Goal: Task Accomplishment & Management: Use online tool/utility

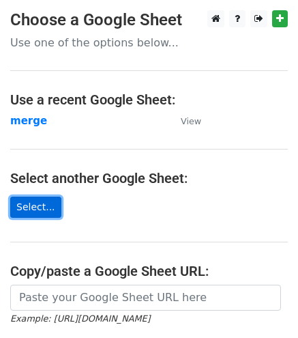
click at [20, 201] on link "Select..." at bounding box center [35, 207] width 51 height 21
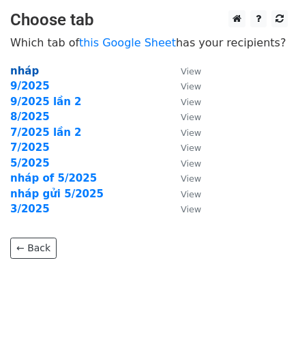
click at [25, 69] on strong "nháp" at bounding box center [24, 71] width 29 height 12
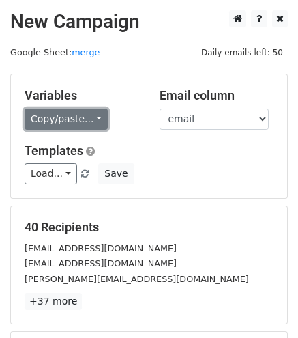
click at [54, 116] on link "Copy/paste..." at bounding box center [66, 119] width 83 height 21
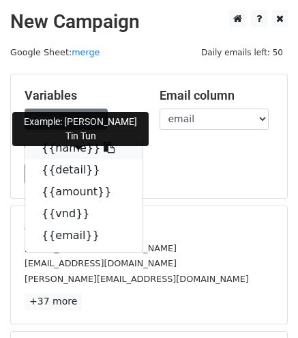
click at [70, 150] on link "{{name}}" at bounding box center [83, 148] width 117 height 22
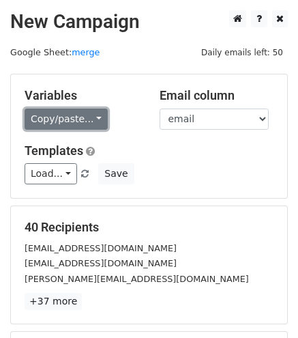
click at [62, 111] on link "Copy/paste..." at bounding box center [66, 119] width 83 height 21
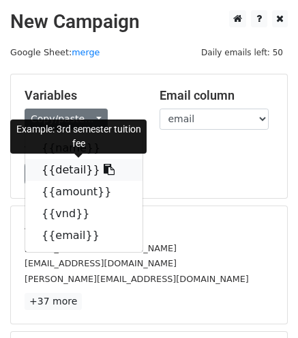
click at [63, 170] on link "{{detail}}" at bounding box center [83, 170] width 117 height 22
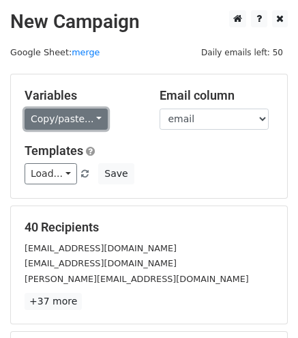
click at [57, 118] on link "Copy/paste..." at bounding box center [66, 119] width 83 height 21
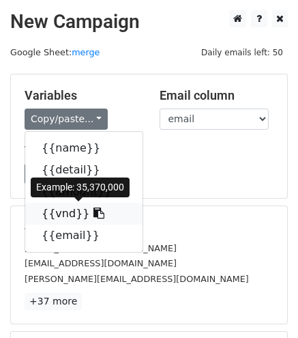
click at [51, 210] on link "{{vnd}}" at bounding box center [83, 214] width 117 height 22
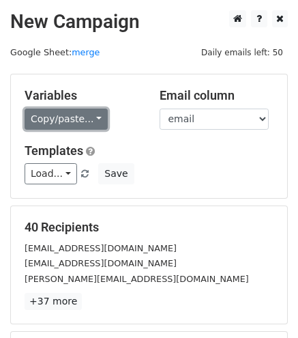
click at [74, 115] on link "Copy/paste..." at bounding box center [66, 119] width 83 height 21
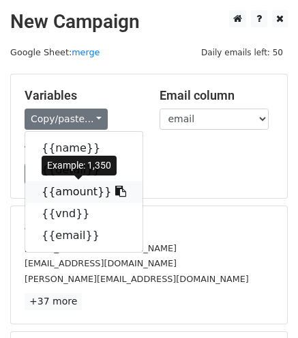
click at [62, 199] on link "{{amount}}" at bounding box center [83, 192] width 117 height 22
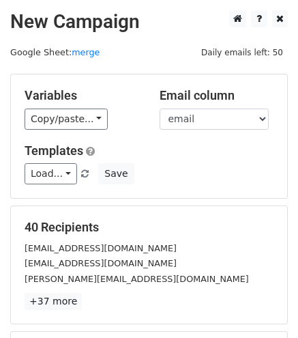
scroll to position [190, 0]
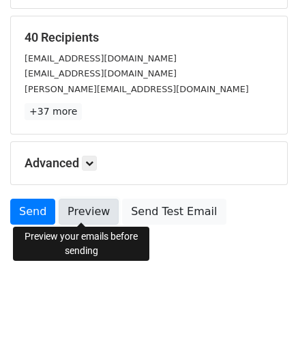
click at [89, 212] on link "Preview" at bounding box center [89, 212] width 60 height 26
click at [81, 206] on link "Preview" at bounding box center [89, 212] width 60 height 26
click at [86, 209] on link "Preview" at bounding box center [89, 212] width 60 height 26
click at [72, 208] on link "Preview" at bounding box center [89, 212] width 60 height 26
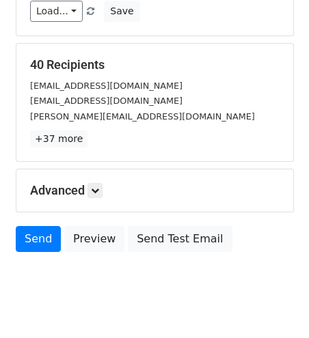
scroll to position [160, 0]
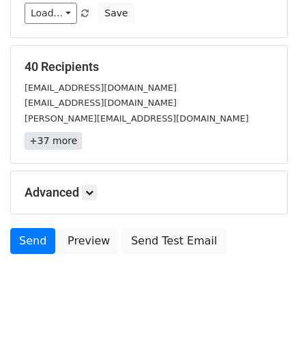
click at [47, 137] on link "+37 more" at bounding box center [53, 140] width 57 height 17
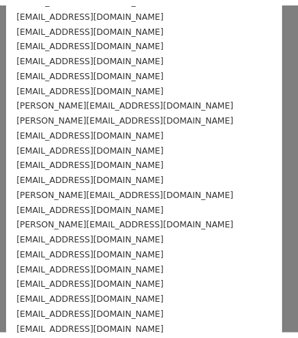
scroll to position [399, 0]
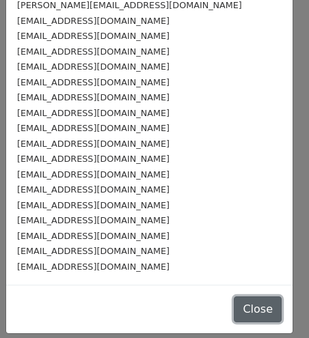
click at [233, 307] on button "Close" at bounding box center [257, 309] width 48 height 26
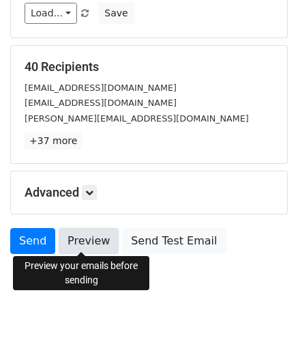
click at [93, 229] on link "Preview" at bounding box center [89, 241] width 60 height 26
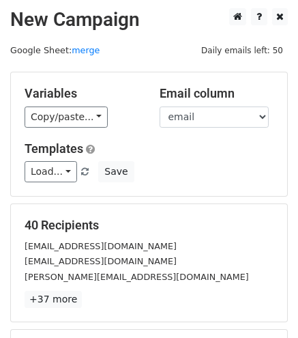
scroll to position [0, 0]
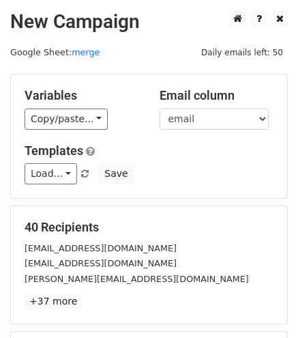
click at [182, 130] on div "Variables Copy/paste... {{name}} {{detail}} {{amount}} {{vnd}} {{email}} Email …" at bounding box center [149, 136] width 276 height 124
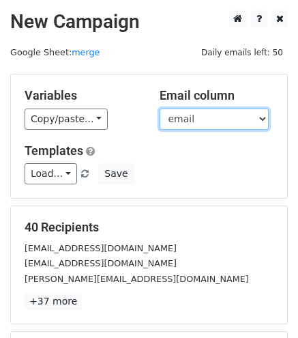
click at [182, 127] on select "name detail amount vnd email" at bounding box center [214, 119] width 109 height 21
click at [160, 109] on select "name detail amount vnd email" at bounding box center [214, 119] width 109 height 21
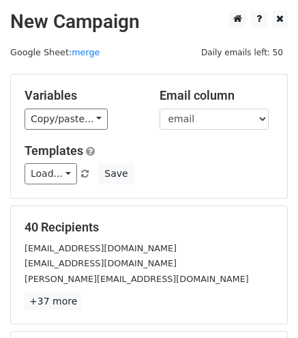
click at [164, 160] on div "Templates Load... No templates saved Save" at bounding box center [149, 164] width 270 height 42
click at [72, 51] on link "merge" at bounding box center [86, 52] width 28 height 10
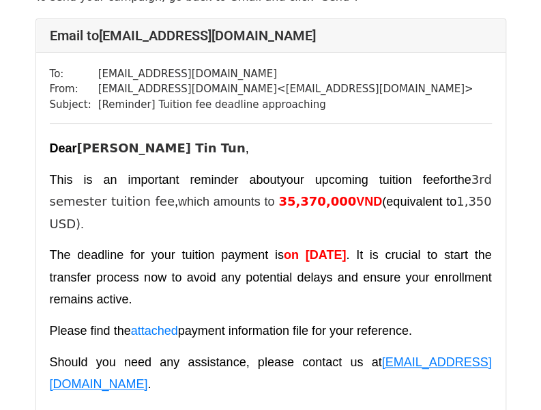
scroll to position [80, 0]
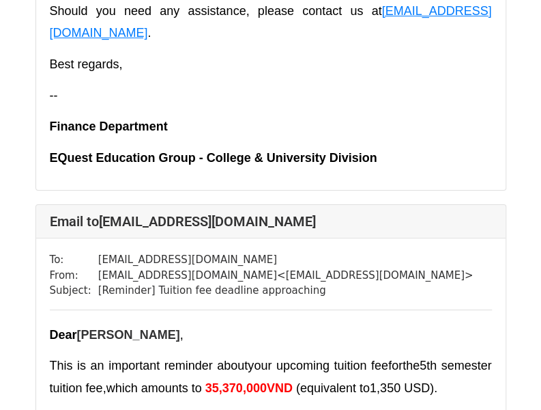
scroll to position [19448, 0]
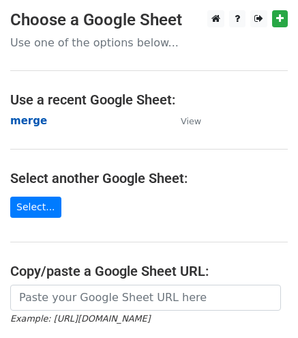
click at [26, 120] on strong "merge" at bounding box center [28, 121] width 37 height 12
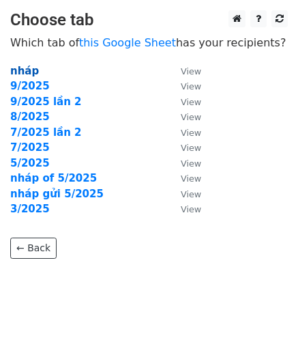
click at [26, 72] on strong "nháp" at bounding box center [24, 71] width 29 height 12
click at [26, 74] on strong "nháp" at bounding box center [24, 71] width 29 height 12
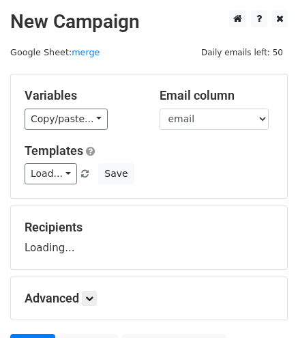
scroll to position [81, 0]
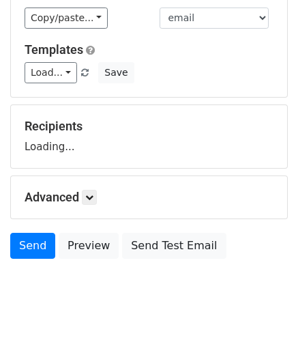
scroll to position [104, 0]
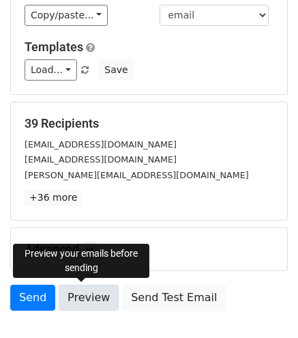
click at [81, 298] on link "Preview" at bounding box center [89, 298] width 60 height 26
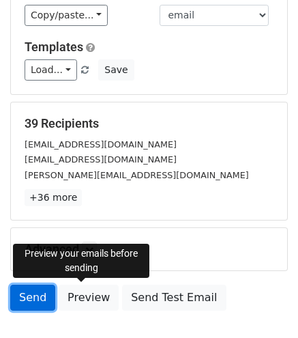
click at [32, 293] on link "Send" at bounding box center [32, 298] width 45 height 26
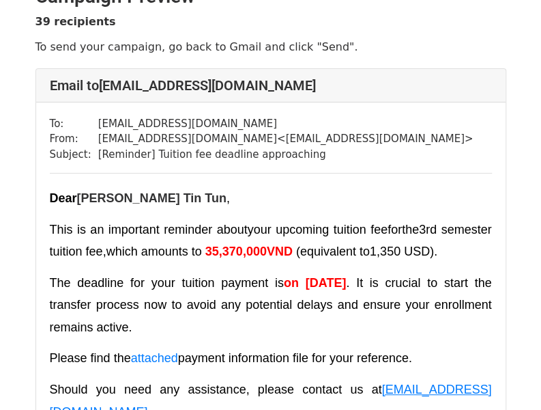
scroll to position [26, 0]
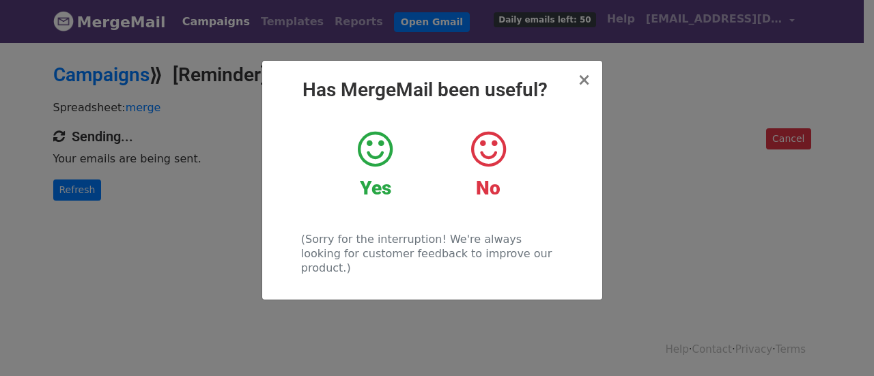
click at [365, 145] on icon at bounding box center [375, 149] width 35 height 41
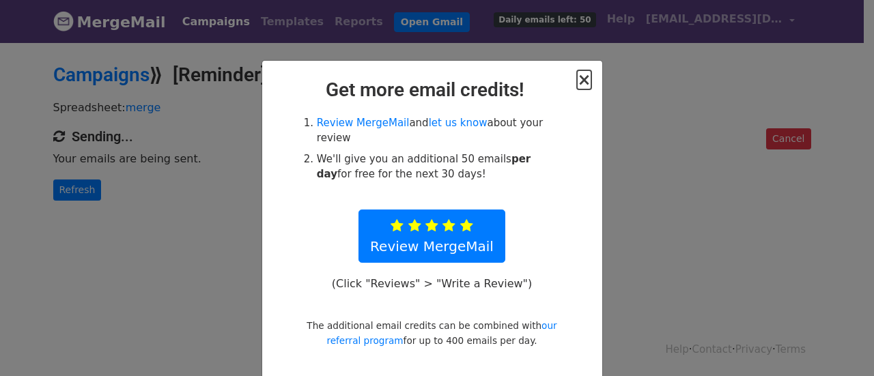
click at [578, 81] on span "×" at bounding box center [584, 79] width 14 height 19
